Goal: Navigation & Orientation: Find specific page/section

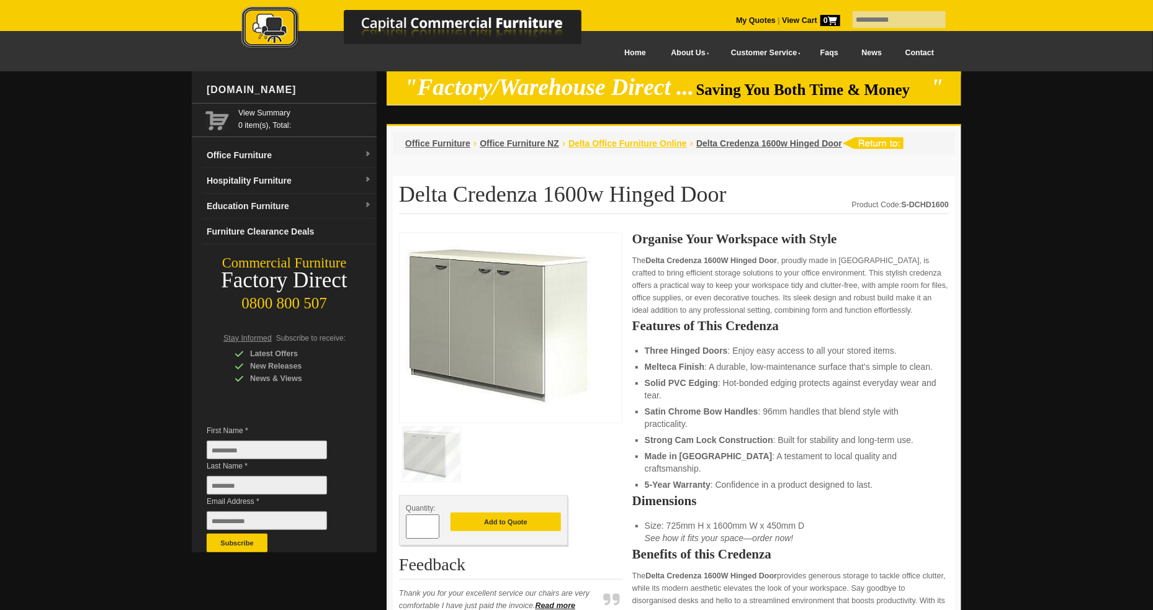
click at [668, 145] on span "Delta Office Furniture Online" at bounding box center [627, 143] width 118 height 10
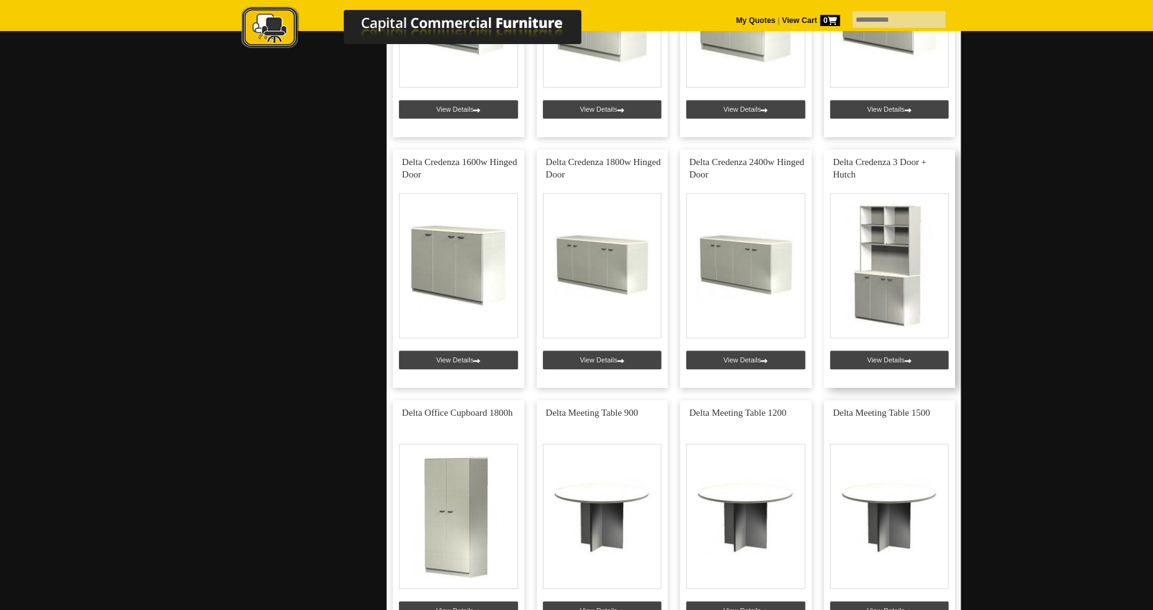
scroll to position [1675, 0]
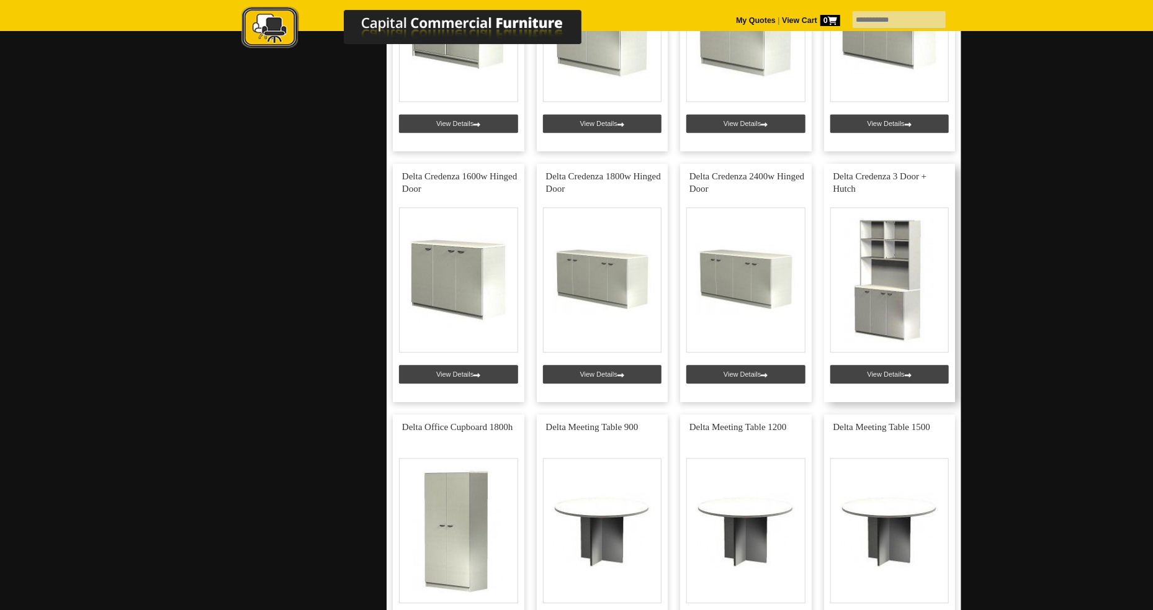
click at [906, 278] on link at bounding box center [890, 283] width 132 height 238
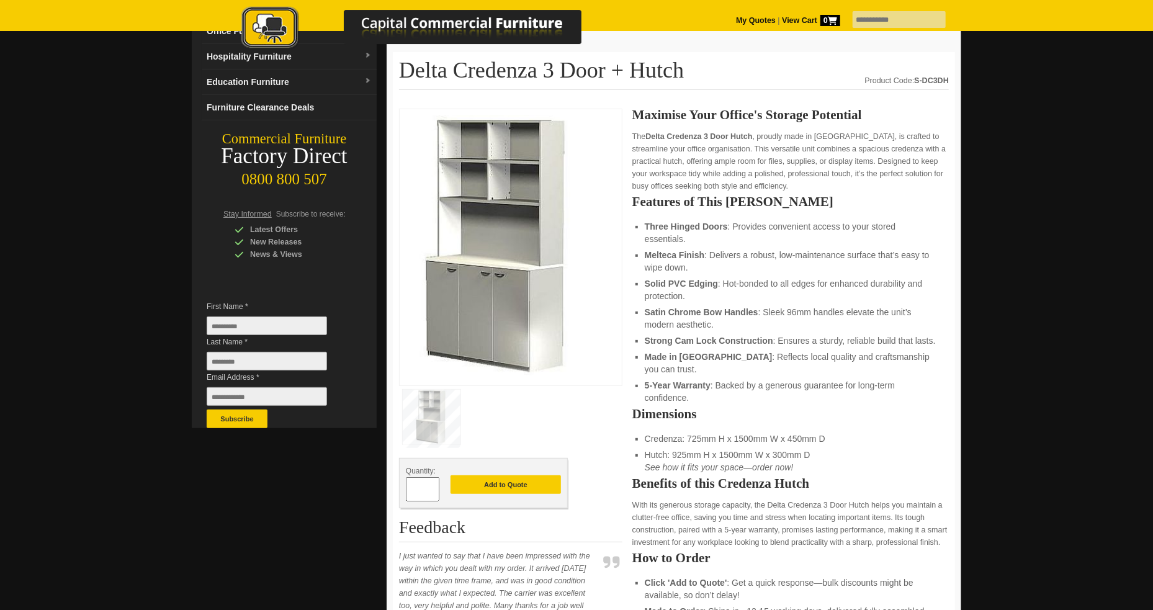
scroll to position [124, 0]
